Goal: Information Seeking & Learning: Find specific page/section

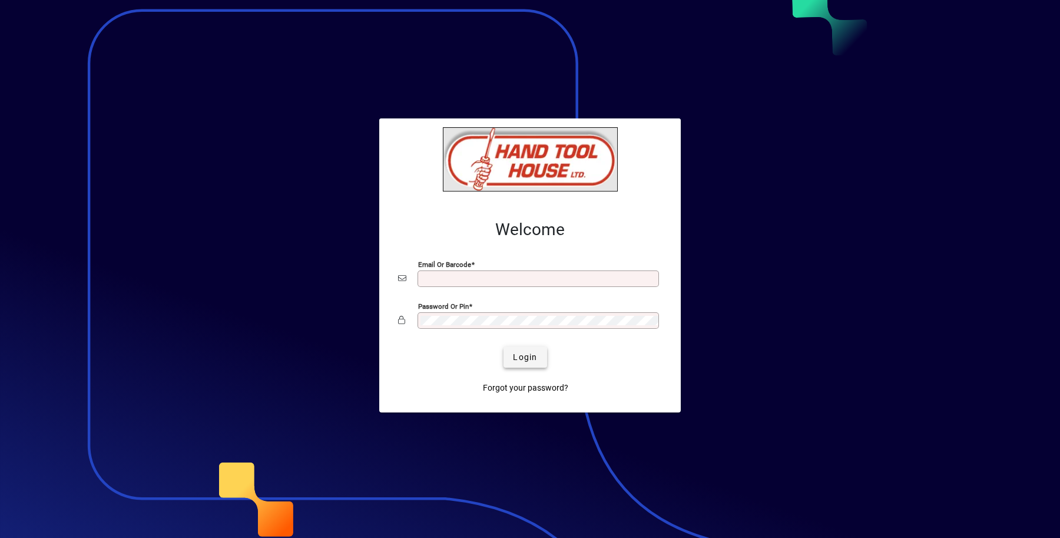
type input "**********"
click at [528, 347] on span "submit" at bounding box center [524, 357] width 43 height 28
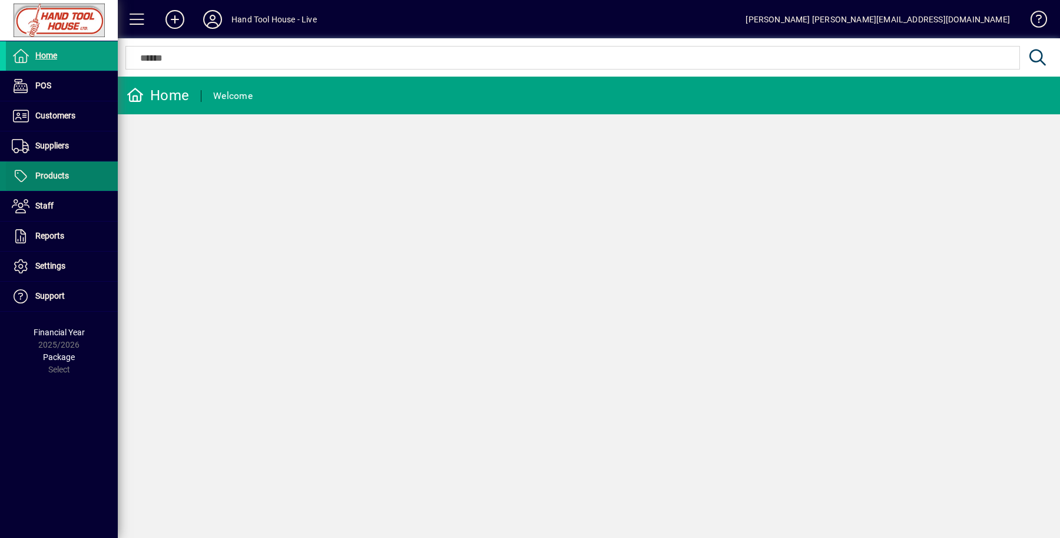
click at [72, 175] on span at bounding box center [62, 176] width 112 height 28
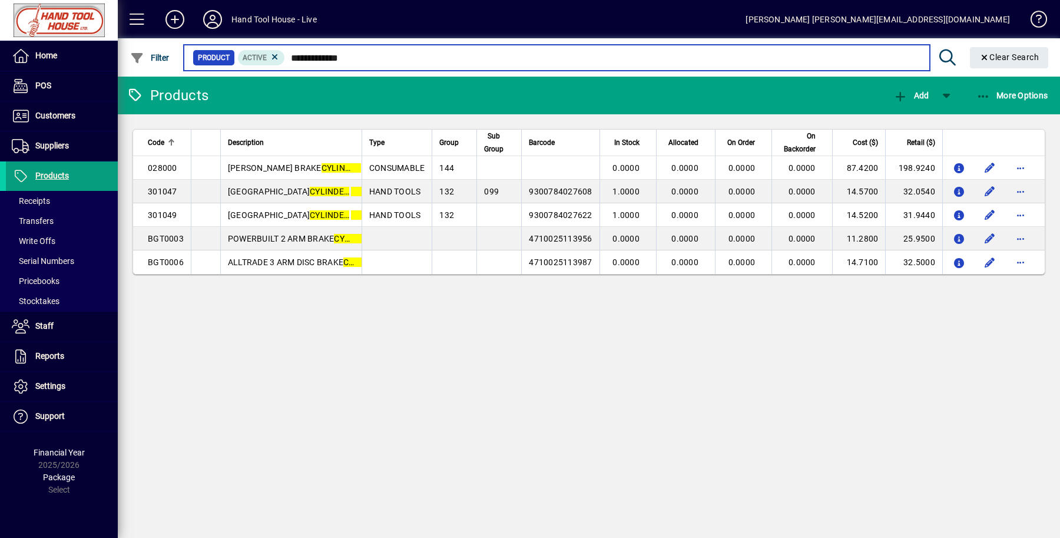
type input "**********"
